Goal: Task Accomplishment & Management: Use online tool/utility

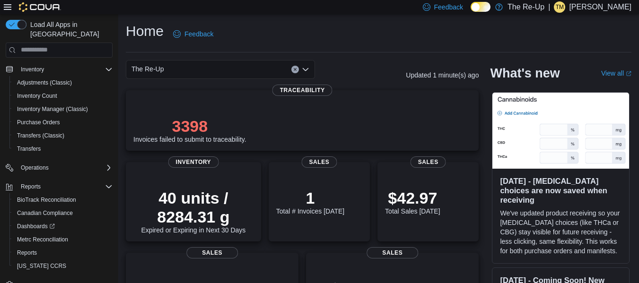
scroll to position [109, 0]
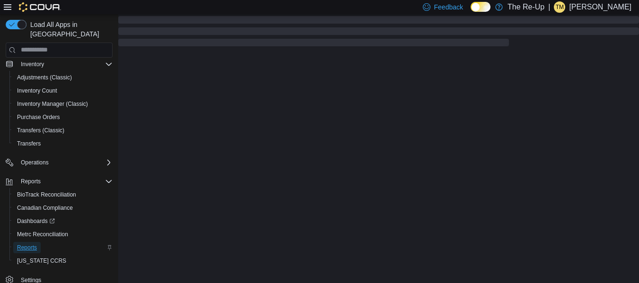
click at [27, 244] on span "Reports" at bounding box center [27, 248] width 20 height 8
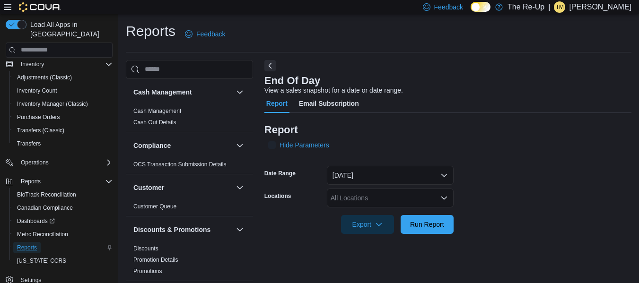
scroll to position [16, 0]
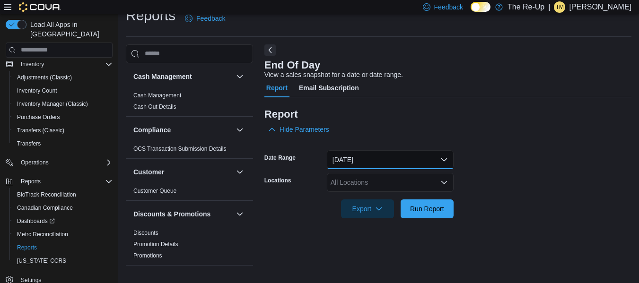
click at [382, 150] on button "Today" at bounding box center [390, 159] width 127 height 19
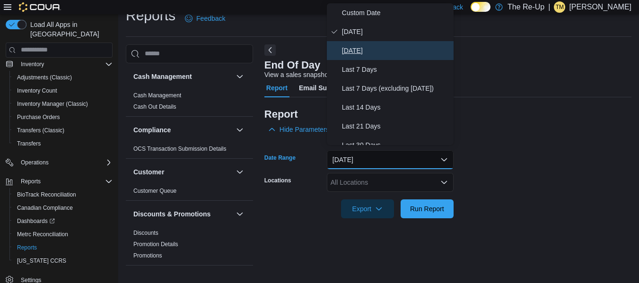
click at [396, 53] on span "Yesterday" at bounding box center [396, 50] width 108 height 11
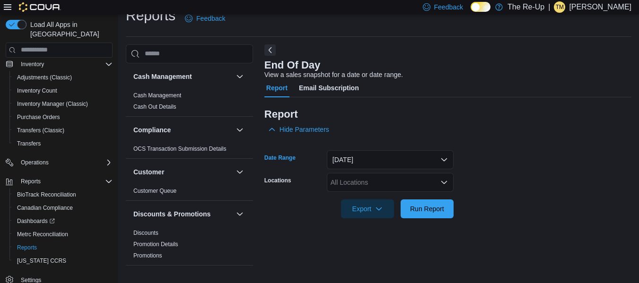
click at [359, 180] on div "All Locations" at bounding box center [390, 182] width 127 height 19
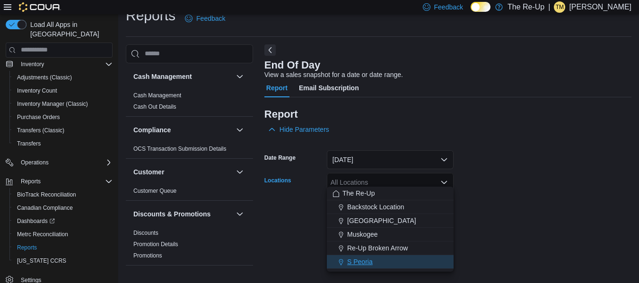
click at [355, 263] on span "S Peoria" at bounding box center [360, 261] width 26 height 9
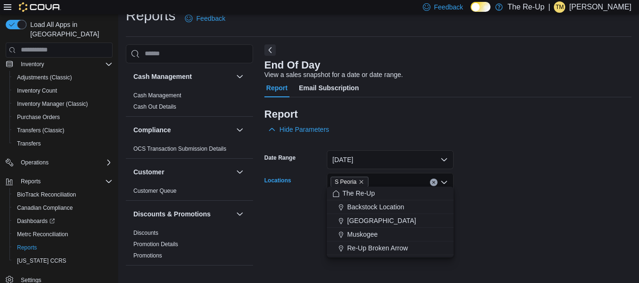
click at [491, 109] on div at bounding box center [447, 102] width 367 height 11
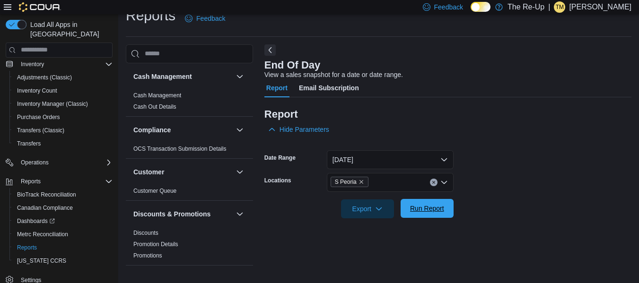
click at [417, 204] on span "Run Report" at bounding box center [427, 208] width 34 height 9
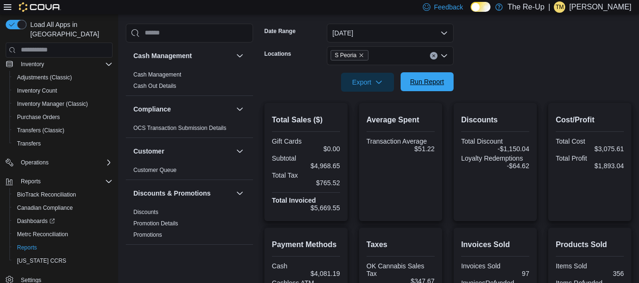
scroll to position [139, 0]
